Goal: Communication & Community: Answer question/provide support

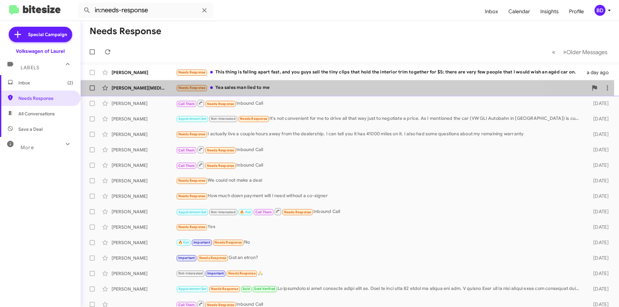
click at [252, 87] on div "Needs Response Yea sales man lied to me" at bounding box center [382, 87] width 412 height 7
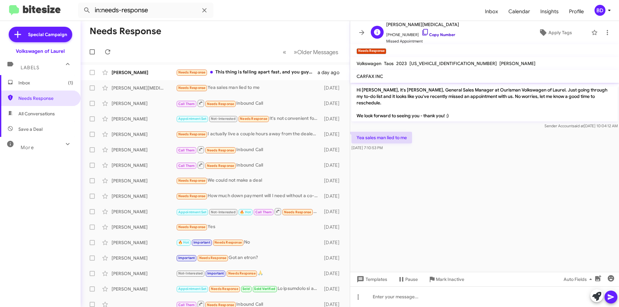
click at [439, 35] on link "Copy Number" at bounding box center [438, 34] width 34 height 5
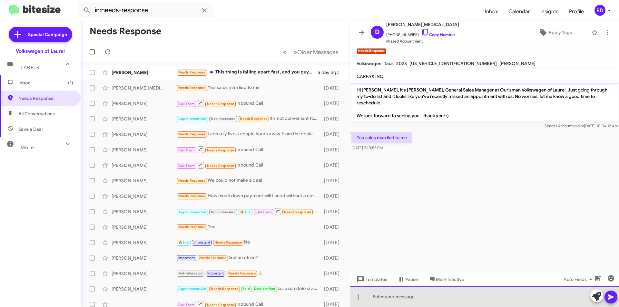
click at [418, 298] on div at bounding box center [484, 296] width 269 height 21
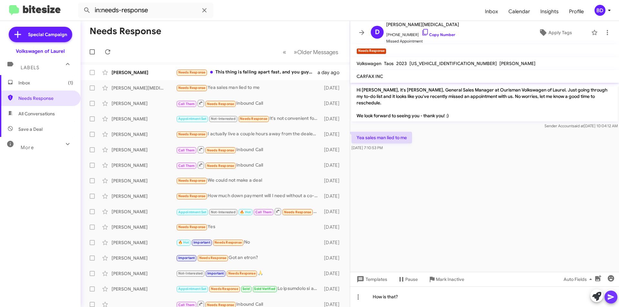
click at [607, 296] on icon at bounding box center [611, 297] width 8 height 8
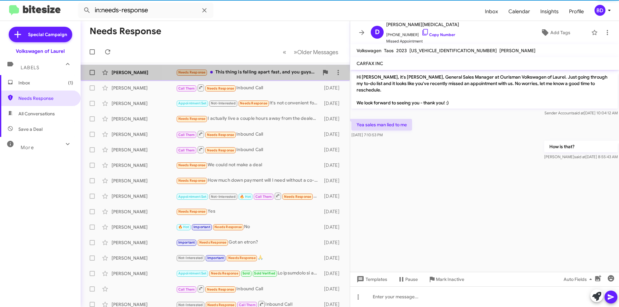
click at [238, 70] on div "Needs Response This thing is falling apart fast, and you guys sell the tiny cli…" at bounding box center [247, 72] width 143 height 7
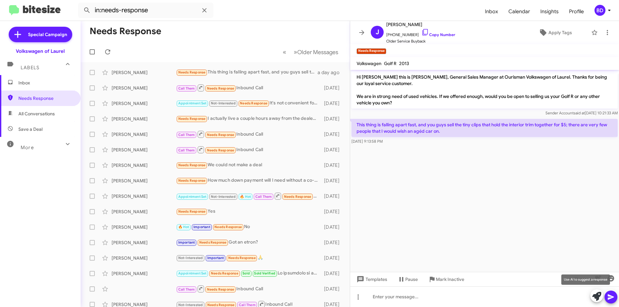
click at [596, 295] on icon at bounding box center [596, 296] width 9 height 9
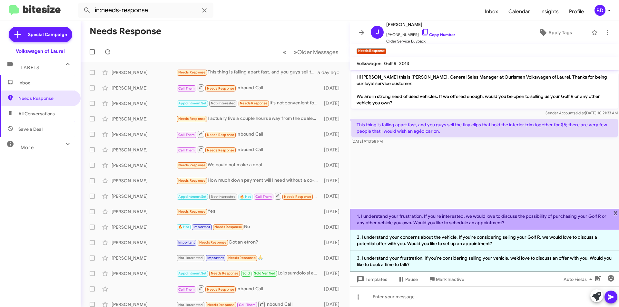
click at [475, 220] on li "1. I understand your frustration. If you're interested, we would love to discus…" at bounding box center [484, 219] width 269 height 21
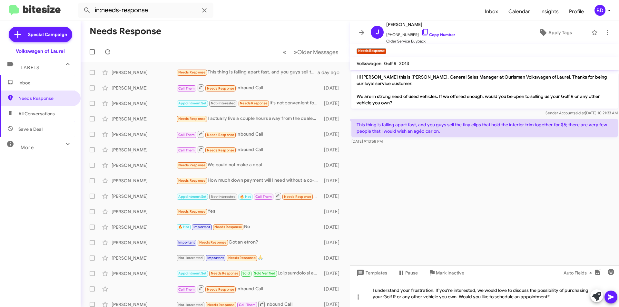
click at [607, 295] on icon at bounding box center [611, 297] width 8 height 8
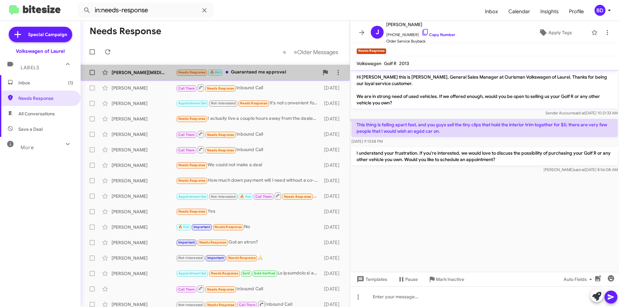
click at [255, 69] on div "Needs Response 🔥 Hot Guaranteed me approval" at bounding box center [247, 72] width 143 height 7
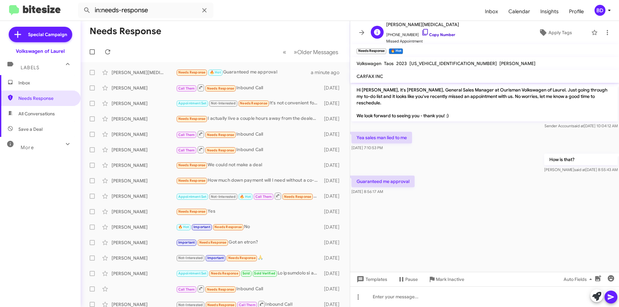
click at [432, 34] on link "Copy Number" at bounding box center [438, 34] width 34 height 5
click at [158, 75] on div "Needs Response « Previous » Next Older Messages [PERSON_NAME][MEDICAL_DATA] Nee…" at bounding box center [215, 164] width 269 height 286
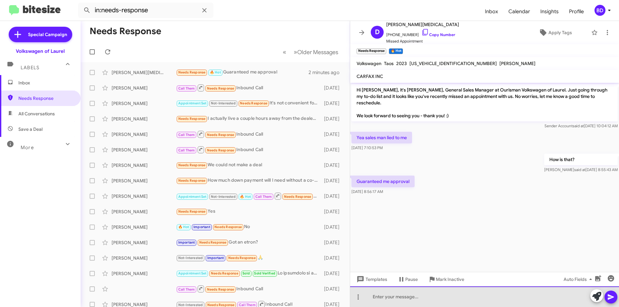
click at [415, 298] on div at bounding box center [484, 296] width 269 height 21
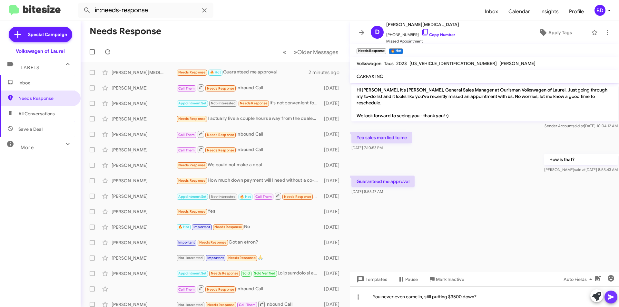
click at [607, 298] on icon at bounding box center [611, 297] width 8 height 8
